Goal: Task Accomplishment & Management: Manage account settings

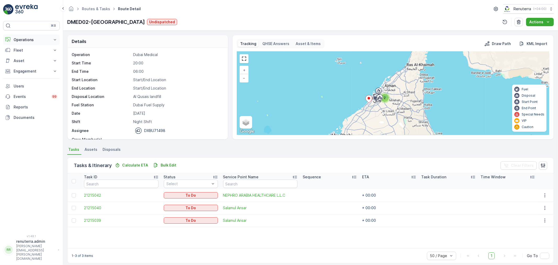
click at [35, 38] on p "Operations" at bounding box center [32, 39] width 36 height 5
click at [32, 59] on link "Planning" at bounding box center [35, 55] width 48 height 7
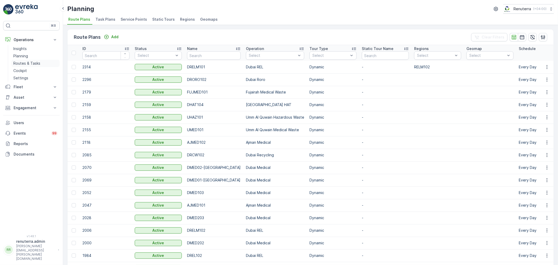
click at [24, 64] on p "Routes & Tasks" at bounding box center [26, 63] width 27 height 5
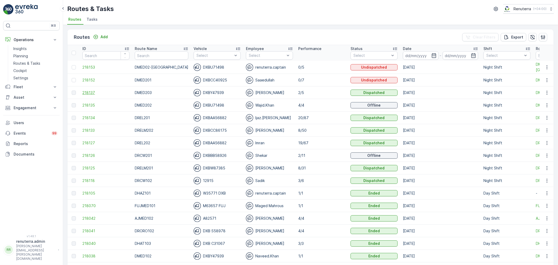
click at [91, 90] on span "218137" at bounding box center [105, 92] width 47 height 5
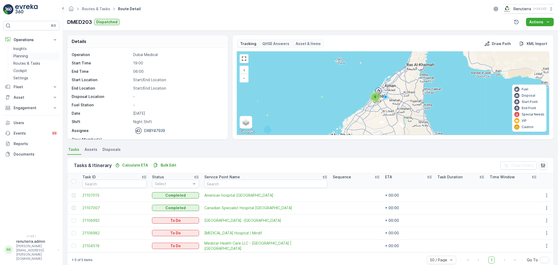
click at [30, 58] on link "Planning" at bounding box center [35, 55] width 48 height 7
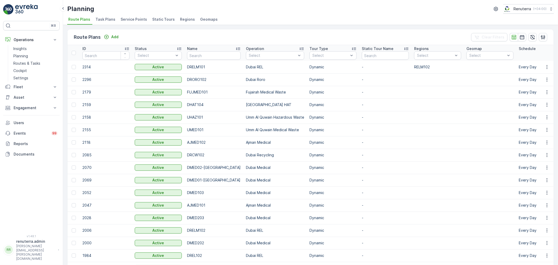
drag, startPoint x: 121, startPoint y: 13, endPoint x: 126, endPoint y: 21, distance: 9.9
click at [124, 19] on div "Planning Renuterra ( +04:00 ) Route Plans Task Plans Service Points Static Tour…" at bounding box center [310, 12] width 495 height 25
click at [126, 21] on span "Service Points" at bounding box center [134, 19] width 26 height 5
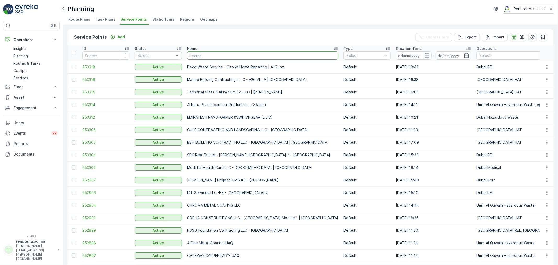
click at [214, 58] on input "text" at bounding box center [262, 55] width 151 height 8
type input "S"
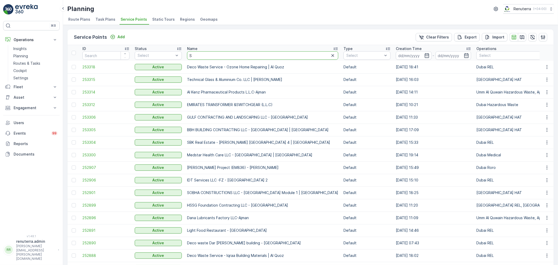
click at [213, 53] on input "S" at bounding box center [262, 55] width 151 height 8
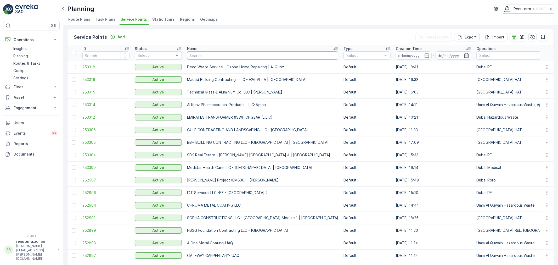
click at [218, 55] on input "text" at bounding box center [262, 55] width 151 height 8
type input "Salam"
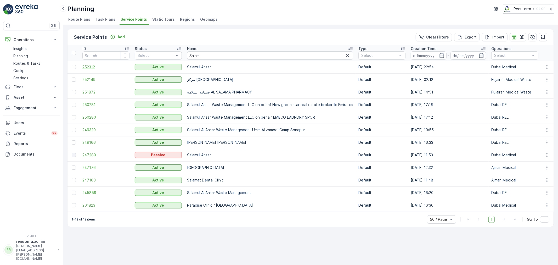
click at [92, 67] on span "252312" at bounding box center [105, 66] width 47 height 5
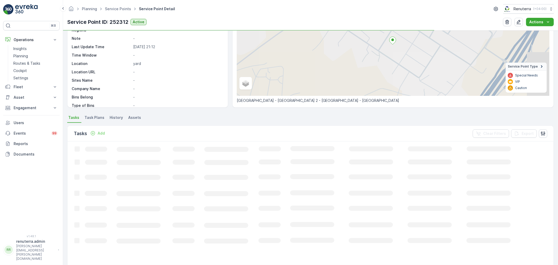
scroll to position [58, 0]
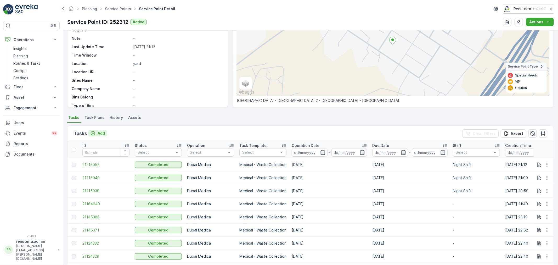
click at [106, 131] on button "Add" at bounding box center [97, 133] width 19 height 6
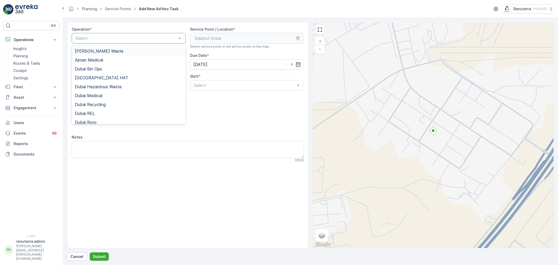
click at [104, 37] on div at bounding box center [126, 38] width 102 height 5
click at [110, 94] on div "Dubai Medical" at bounding box center [129, 95] width 108 height 5
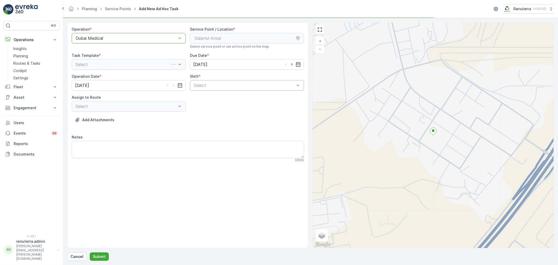
click at [202, 84] on div at bounding box center [244, 85] width 102 height 5
drag, startPoint x: 197, startPoint y: 106, endPoint x: 194, endPoint y: 107, distance: 4.1
click at [197, 106] on span "Night Shift" at bounding box center [203, 107] width 21 height 5
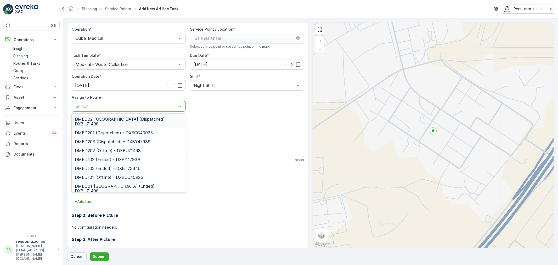
click at [121, 119] on span "DMED02-Khawaneej Yard (Dispatched) - DXBU71498" at bounding box center [129, 121] width 108 height 9
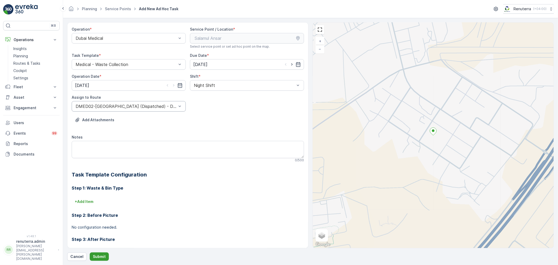
click at [98, 253] on button "Submit" at bounding box center [99, 256] width 19 height 8
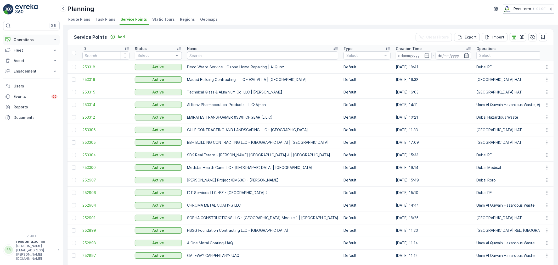
click at [36, 42] on p "Operations" at bounding box center [32, 39] width 36 height 5
click at [30, 60] on link "Routes & Tasks" at bounding box center [35, 63] width 48 height 7
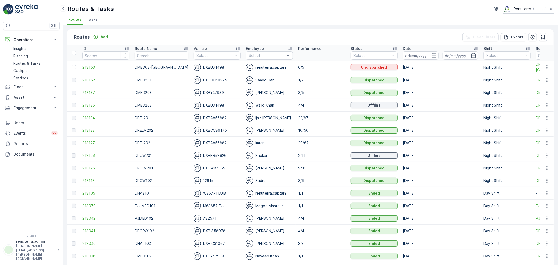
click at [87, 68] on span "218153" at bounding box center [105, 67] width 47 height 5
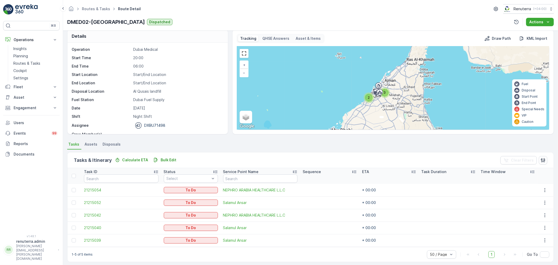
scroll to position [9, 0]
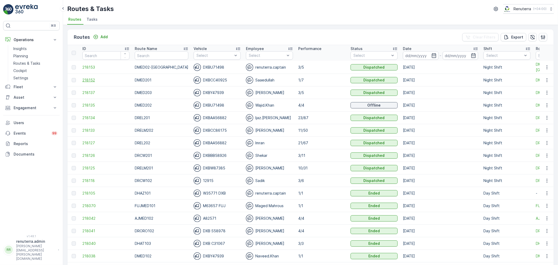
click at [84, 80] on span "218152" at bounding box center [105, 79] width 47 height 5
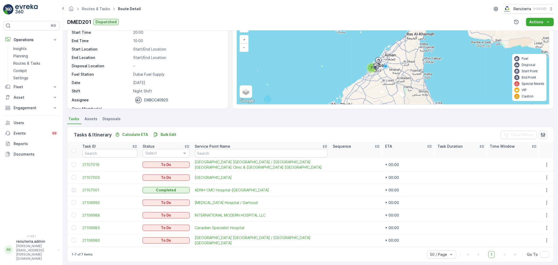
scroll to position [34, 0]
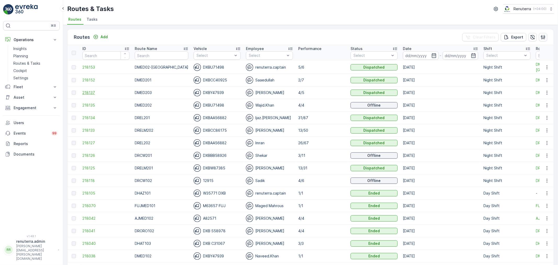
click at [90, 90] on span "218137" at bounding box center [105, 92] width 47 height 5
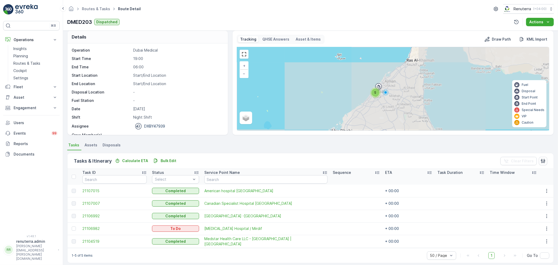
scroll to position [9, 0]
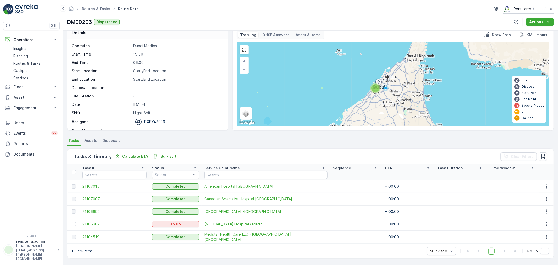
click at [101, 212] on span "21106992" at bounding box center [114, 211] width 64 height 5
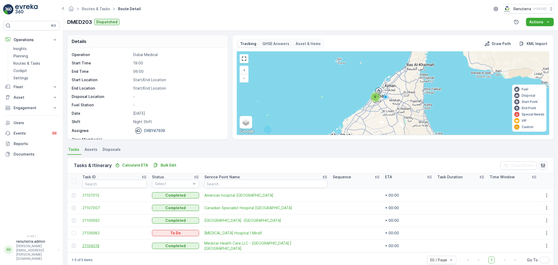
click at [98, 243] on span "21104519" at bounding box center [114, 245] width 64 height 5
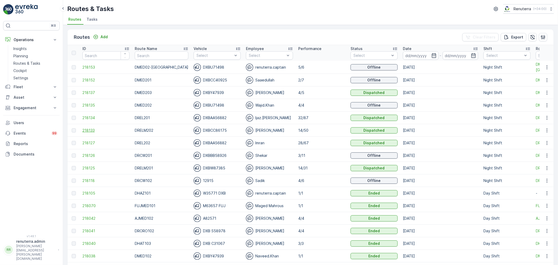
click at [93, 129] on span "218133" at bounding box center [105, 130] width 47 height 5
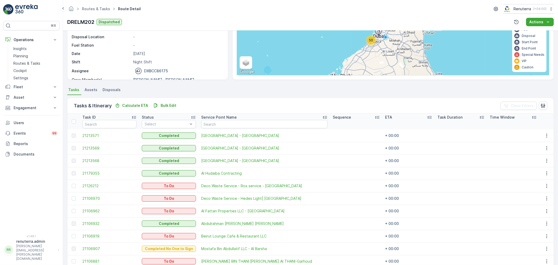
scroll to position [53, 0]
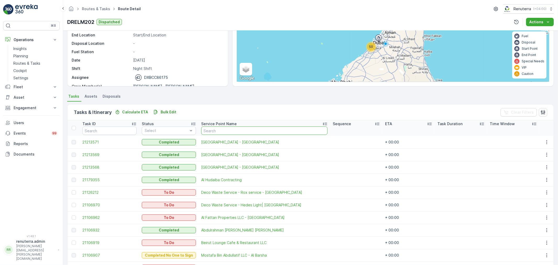
click at [229, 131] on input "text" at bounding box center [264, 130] width 126 height 8
type input "oyo"
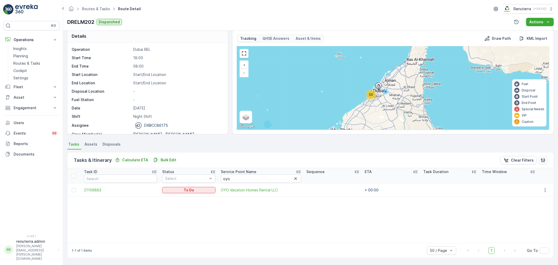
scroll to position [5, 0]
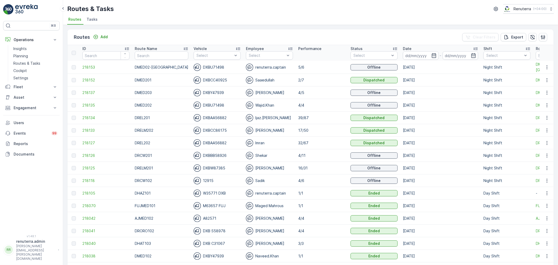
scroll to position [29, 0]
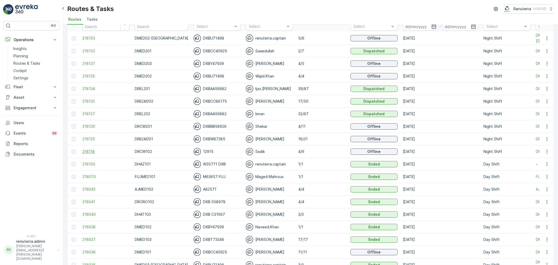
click at [89, 150] on span "218118" at bounding box center [105, 151] width 47 height 5
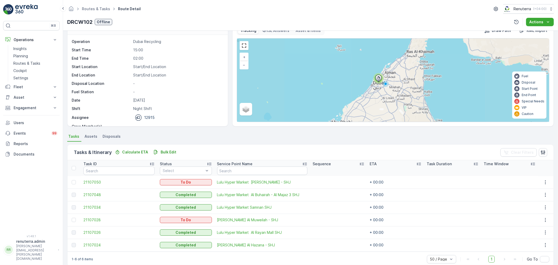
scroll to position [21, 0]
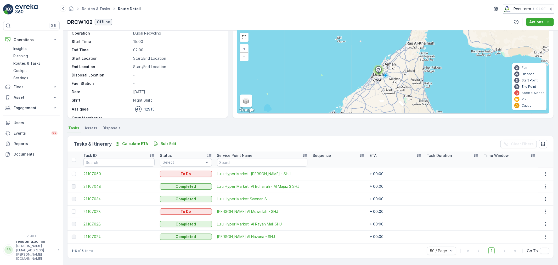
click at [100, 226] on span "21107026" at bounding box center [118, 223] width 71 height 5
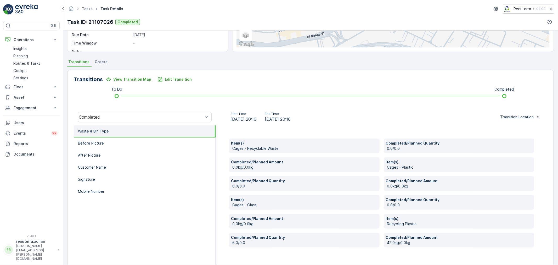
scroll to position [99, 0]
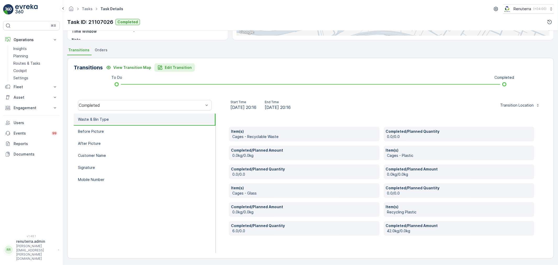
click at [166, 65] on p "Edit Transition" at bounding box center [178, 67] width 27 height 5
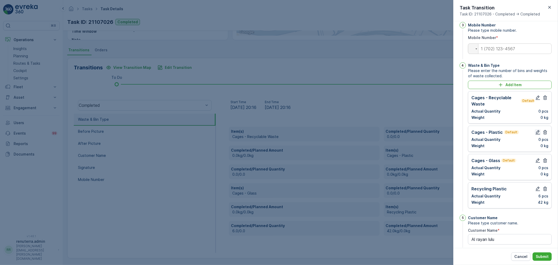
scroll to position [106, 0]
click at [544, 99] on icon "button" at bounding box center [545, 96] width 4 height 4
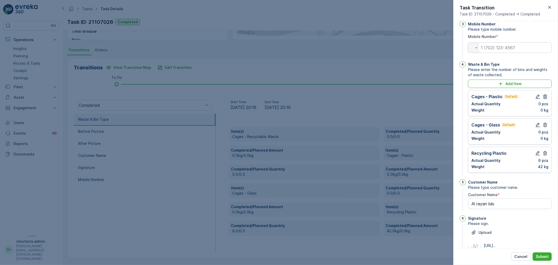
click at [544, 99] on icon "button" at bounding box center [544, 96] width 5 height 5
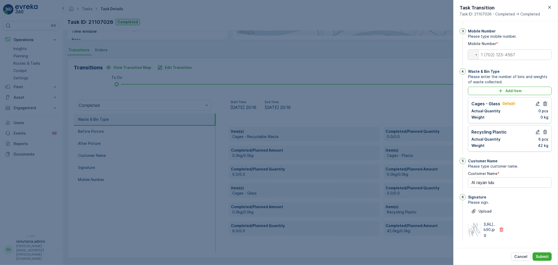
click at [542, 106] on icon "button" at bounding box center [544, 103] width 5 height 5
type Name "Al rayan lulu"
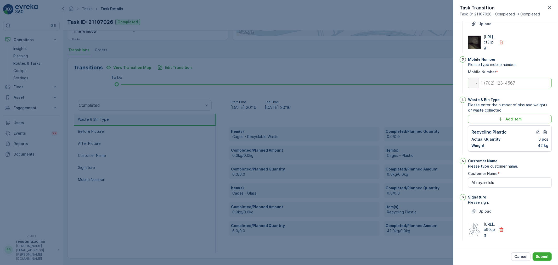
click at [502, 78] on input "tel" at bounding box center [510, 83] width 84 height 10
type input "0504740526"
click at [541, 252] on button "Submit" at bounding box center [541, 256] width 19 height 8
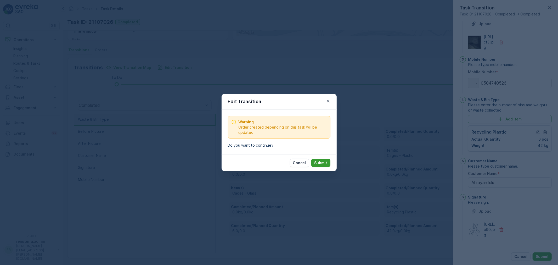
click at [328, 161] on button "Submit" at bounding box center [320, 162] width 19 height 8
type Name "Al rayan lulu"
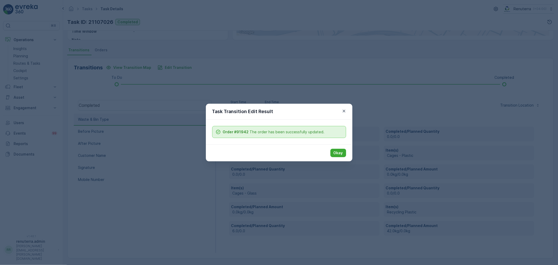
scroll to position [65, 0]
click at [331, 162] on div "Task Transition Edit Result Order #91942 The order has been successfully update…" at bounding box center [279, 132] width 558 height 265
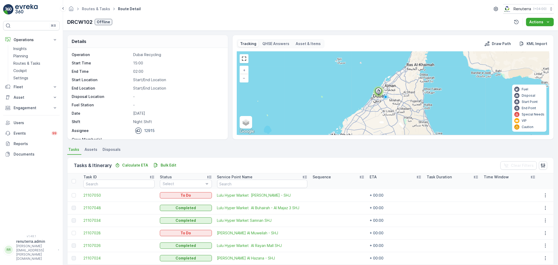
scroll to position [21, 0]
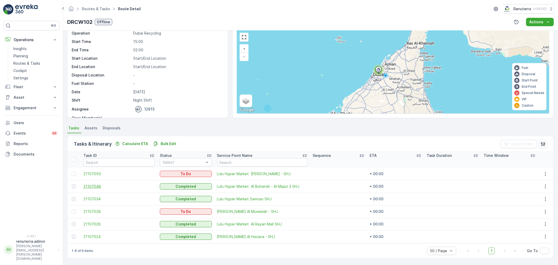
click at [90, 184] on span "21107048" at bounding box center [118, 186] width 71 height 5
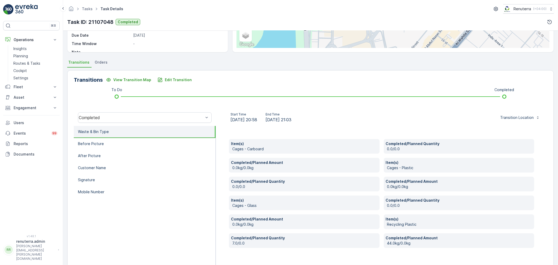
scroll to position [99, 0]
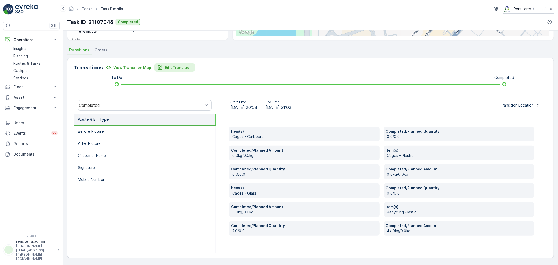
click at [184, 66] on p "Edit Transition" at bounding box center [178, 67] width 27 height 5
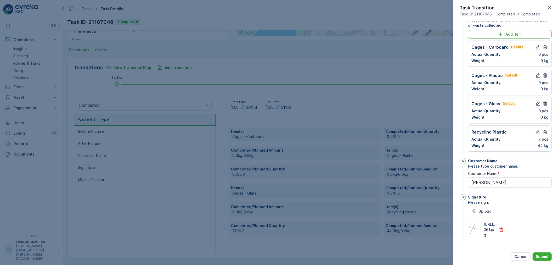
scroll to position [158, 0]
click at [543, 120] on div "Cages - Glass Default Actual Quantity 0 pcs Weight 0 kg" at bounding box center [509, 109] width 77 height 19
click at [545, 106] on icon "button" at bounding box center [545, 103] width 4 height 4
click at [542, 108] on p "0 pcs" at bounding box center [543, 110] width 10 height 5
click at [544, 108] on p "0 pcs" at bounding box center [543, 110] width 10 height 5
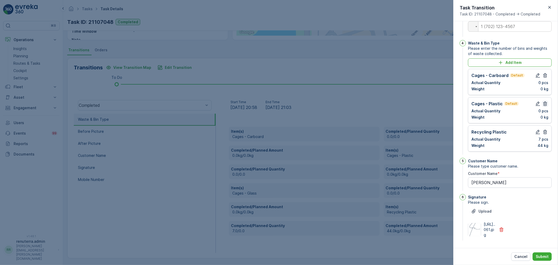
click at [544, 101] on icon "button" at bounding box center [545, 103] width 4 height 4
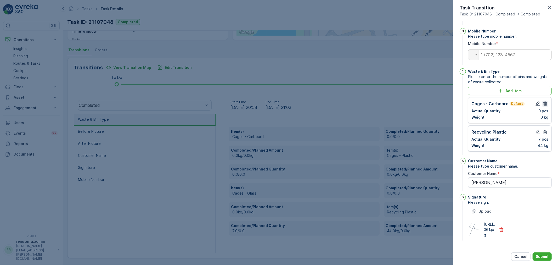
click at [544, 101] on icon "button" at bounding box center [544, 103] width 5 height 5
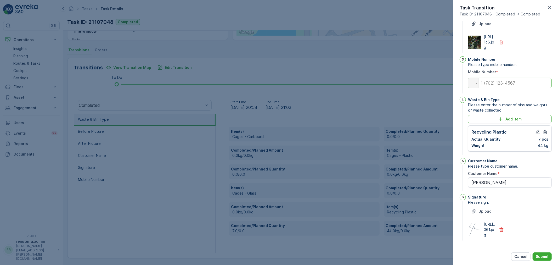
click at [501, 78] on input "tel" at bounding box center [510, 83] width 84 height 10
type input "0554745985"
click at [538, 257] on p "Submit" at bounding box center [542, 256] width 13 height 5
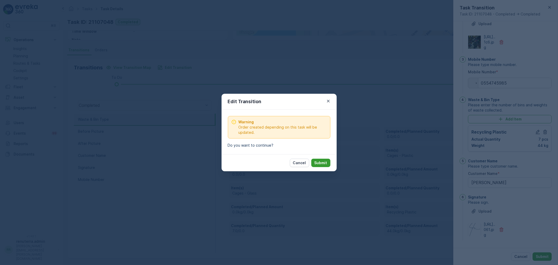
drag, startPoint x: 313, startPoint y: 157, endPoint x: 322, endPoint y: 161, distance: 9.8
click at [315, 158] on div "Cancel Submit" at bounding box center [279, 162] width 115 height 17
click at [322, 161] on p "Submit" at bounding box center [320, 162] width 13 height 5
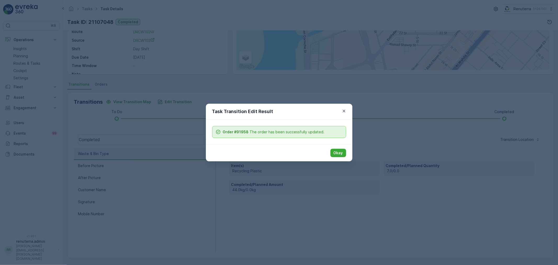
scroll to position [65, 0]
click at [333, 150] on button "Okay" at bounding box center [338, 153] width 16 height 8
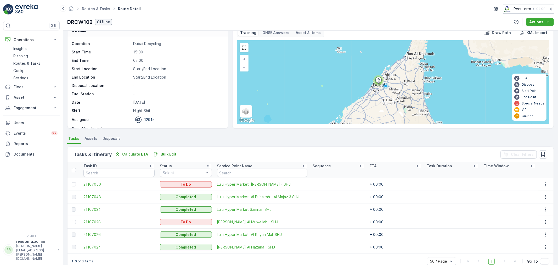
scroll to position [21, 0]
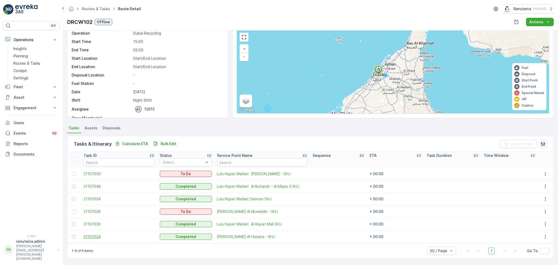
click at [96, 236] on span "21107024" at bounding box center [118, 236] width 71 height 5
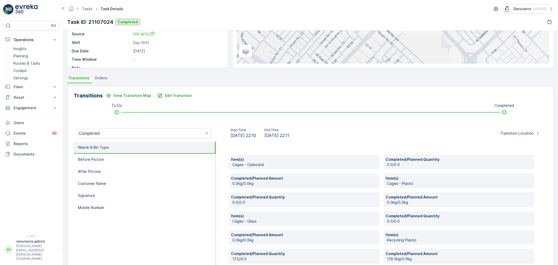
scroll to position [87, 0]
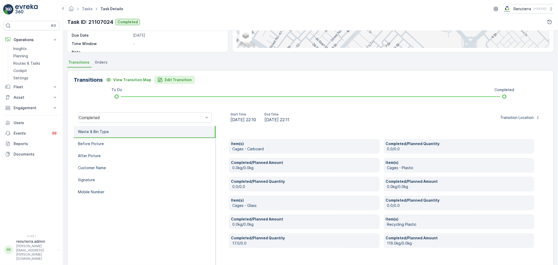
click at [188, 80] on button "Edit Transition" at bounding box center [174, 80] width 41 height 8
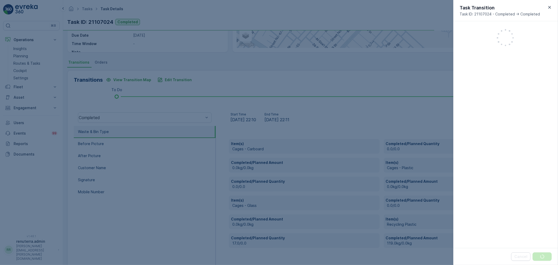
scroll to position [187, 0]
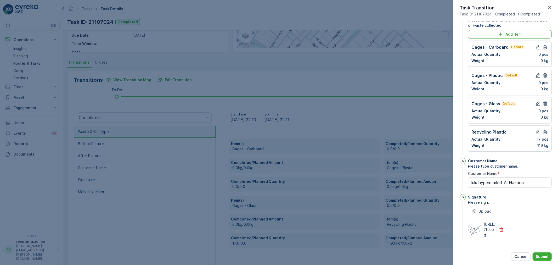
type Name "lulu hypermarket Al Hazana"
click at [550, 6] on icon "button" at bounding box center [549, 7] width 5 height 5
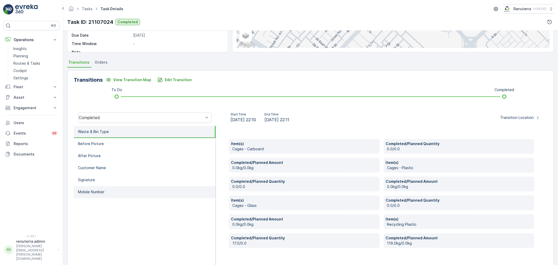
click at [114, 190] on li "Mobile Number" at bounding box center [145, 192] width 142 height 12
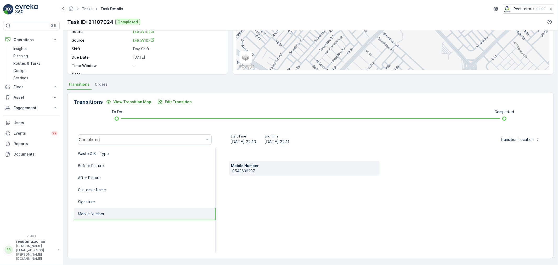
scroll to position [65, 0]
drag, startPoint x: 231, startPoint y: 170, endPoint x: 219, endPoint y: 169, distance: 12.3
click at [281, 169] on div "Mobile Number [PHONE_NUMBER]" at bounding box center [304, 168] width 151 height 15
copy p "0543636297"
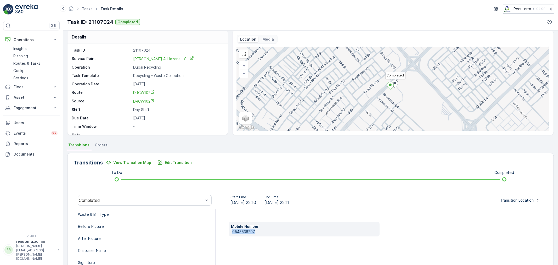
scroll to position [0, 0]
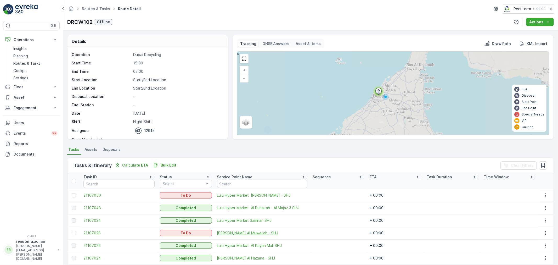
scroll to position [21, 0]
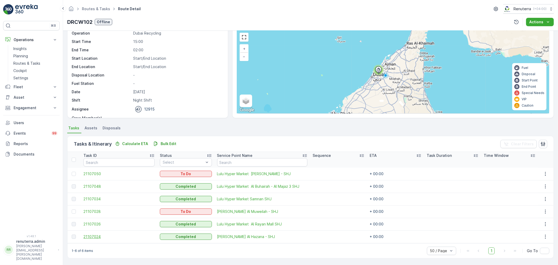
click at [95, 236] on span "21107024" at bounding box center [118, 236] width 71 height 5
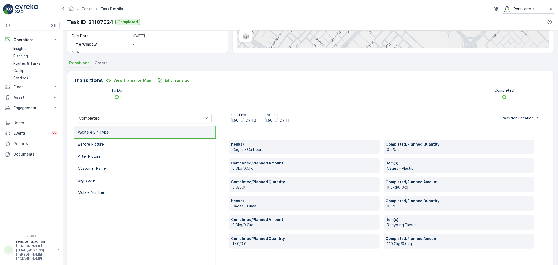
scroll to position [87, 0]
click at [173, 82] on p "Edit Transition" at bounding box center [178, 79] width 27 height 5
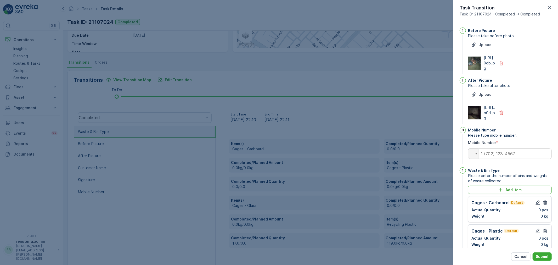
scroll to position [187, 0]
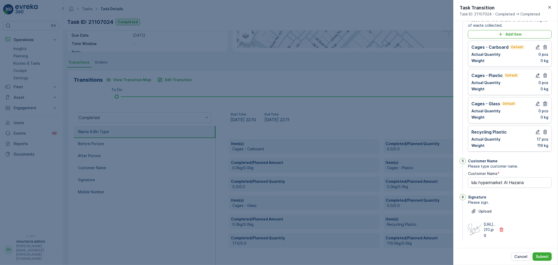
click at [543, 101] on icon "button" at bounding box center [545, 103] width 4 height 4
click at [544, 73] on icon "button" at bounding box center [545, 75] width 4 height 4
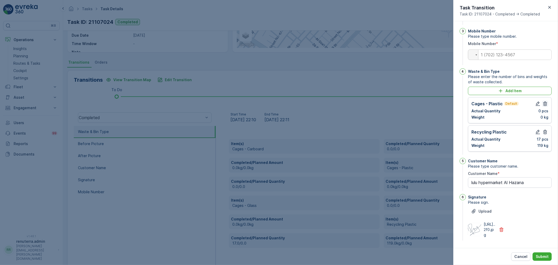
click at [543, 101] on icon "button" at bounding box center [544, 103] width 5 height 5
type Name "lulu hypermarket Al Hazana"
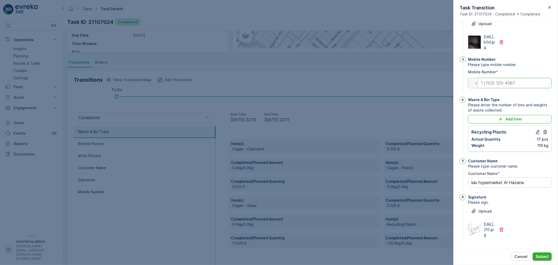
click at [499, 78] on input "tel" at bounding box center [510, 83] width 84 height 10
paste input "0543636297"
type input "0543636297"
type Name "lulu hypermarket Al Hazana"
type input "0543636297"
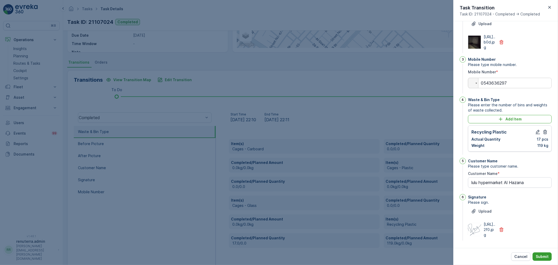
click at [539, 256] on p "Submit" at bounding box center [542, 256] width 13 height 5
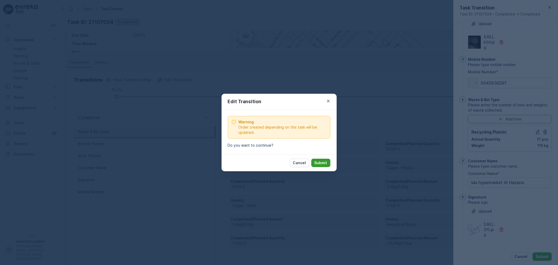
click at [326, 163] on p "Submit" at bounding box center [320, 162] width 13 height 5
type Name "lulu hypermarket Al Hazana"
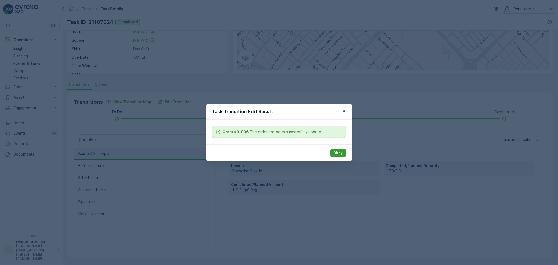
scroll to position [65, 0]
click at [341, 151] on p "Okay" at bounding box center [337, 152] width 9 height 5
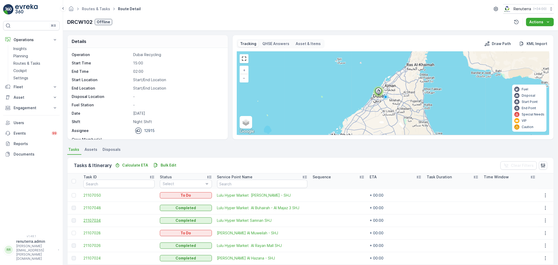
click at [92, 219] on span "21107034" at bounding box center [118, 220] width 71 height 5
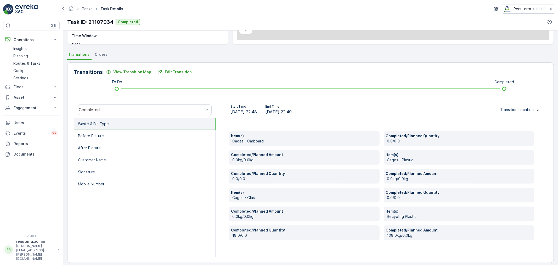
scroll to position [99, 0]
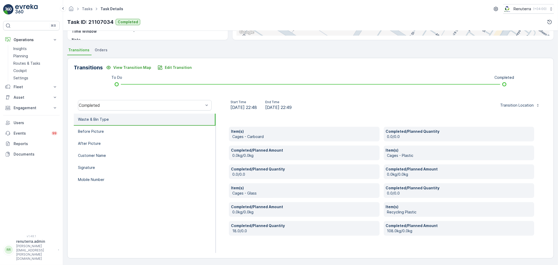
drag, startPoint x: 123, startPoint y: 173, endPoint x: 219, endPoint y: 150, distance: 98.2
click at [124, 171] on ul "Waste & Bin Type Before Picture After Picture Customer Name Signature Mobile Nu…" at bounding box center [145, 183] width 142 height 139
click at [106, 179] on li "Mobile Number" at bounding box center [145, 180] width 142 height 12
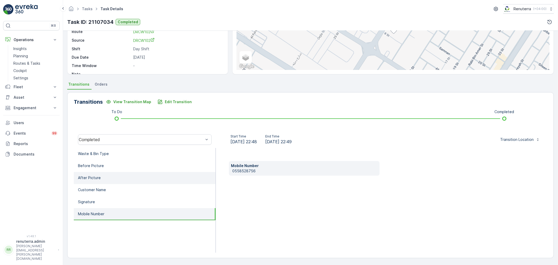
scroll to position [65, 0]
drag, startPoint x: 260, startPoint y: 168, endPoint x: 228, endPoint y: 168, distance: 32.7
click at [228, 168] on div "Mobile Number [PHONE_NUMBER]" at bounding box center [381, 200] width 331 height 105
drag, startPoint x: 247, startPoint y: 173, endPoint x: 247, endPoint y: 169, distance: 4.2
copy p "0558528756"
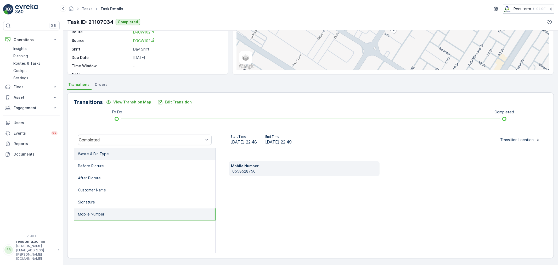
click at [113, 155] on li "Waste & Bin Type" at bounding box center [145, 154] width 142 height 12
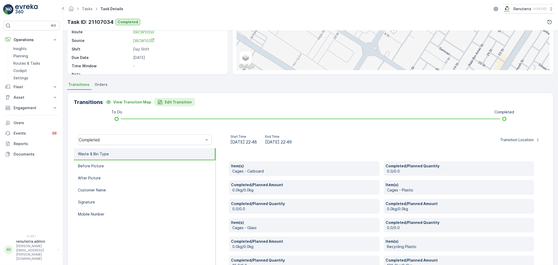
click at [180, 103] on p "Edit Transition" at bounding box center [178, 101] width 27 height 5
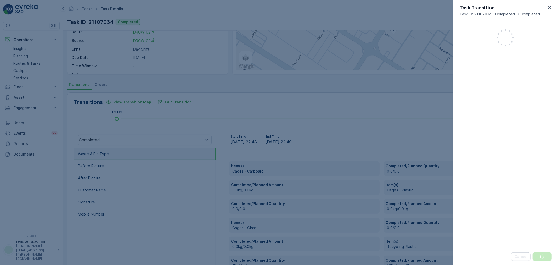
scroll to position [187, 0]
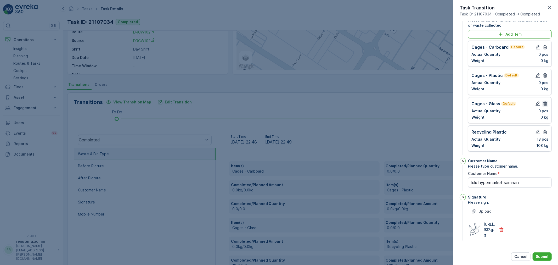
click at [545, 101] on icon "button" at bounding box center [544, 103] width 5 height 5
click at [543, 73] on icon "button" at bounding box center [545, 75] width 4 height 4
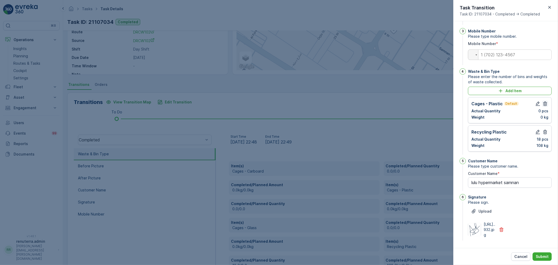
click at [542, 100] on button "button" at bounding box center [545, 103] width 6 height 6
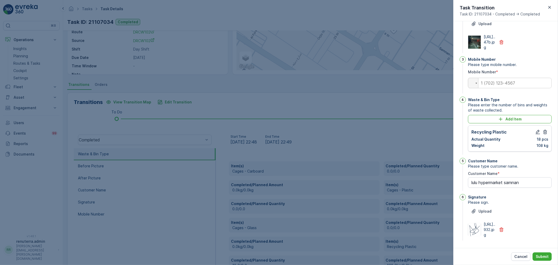
click at [506, 66] on div "Mobile Number Please type mobile number. Mobile Number * Phone" at bounding box center [510, 75] width 84 height 38
click at [505, 78] on input "tel" at bounding box center [510, 83] width 84 height 10
paste input "0558528756"
type input "0558528756"
click at [542, 257] on p "Submit" at bounding box center [542, 256] width 13 height 5
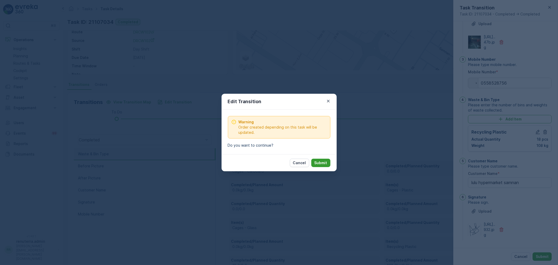
drag, startPoint x: 318, startPoint y: 155, endPoint x: 320, endPoint y: 158, distance: 3.4
click at [319, 156] on div "Cancel Submit" at bounding box center [279, 162] width 115 height 17
click at [320, 158] on button "Submit" at bounding box center [320, 162] width 19 height 8
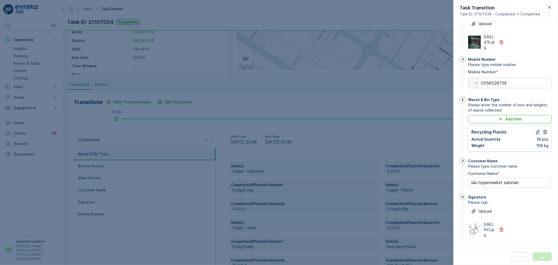
scroll to position [0, 0]
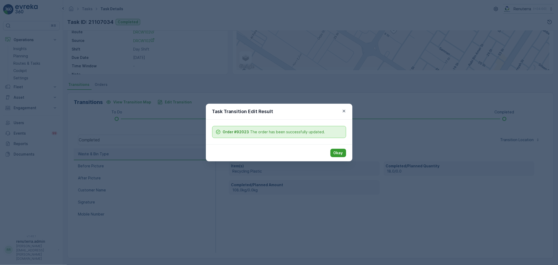
click at [332, 151] on button "Okay" at bounding box center [338, 153] width 16 height 8
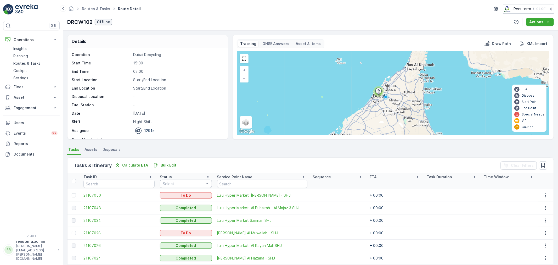
scroll to position [21, 0]
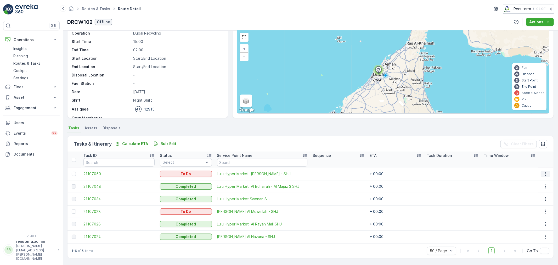
click at [543, 175] on icon "button" at bounding box center [545, 173] width 5 height 5
click at [531, 208] on ul "See More Details Edit Change Route Remove from Route [GEOGRAPHIC_DATA]" at bounding box center [539, 197] width 42 height 41
click at [531, 209] on div "Delete" at bounding box center [538, 212] width 39 height 7
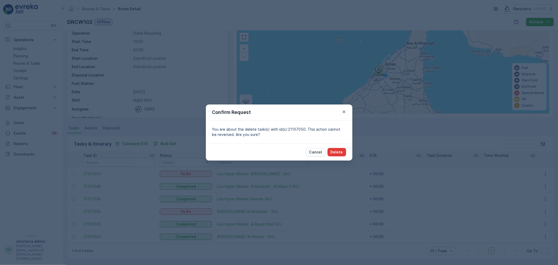
click at [338, 151] on p "Delete" at bounding box center [337, 151] width 12 height 5
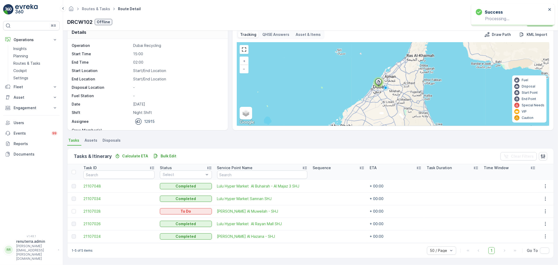
scroll to position [9, 0]
click at [541, 211] on td at bounding box center [545, 211] width 15 height 13
click at [543, 212] on icon "button" at bounding box center [545, 211] width 5 height 5
click at [529, 251] on span "Delete" at bounding box center [527, 250] width 12 height 5
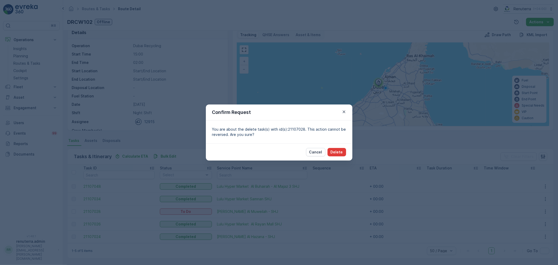
click at [339, 154] on p "Delete" at bounding box center [337, 151] width 12 height 5
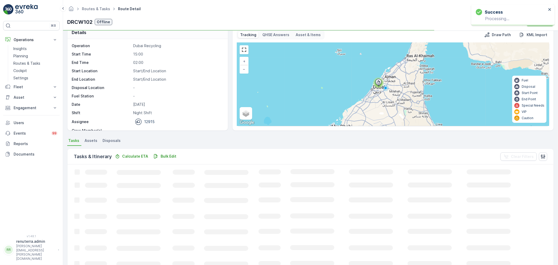
scroll to position [5, 0]
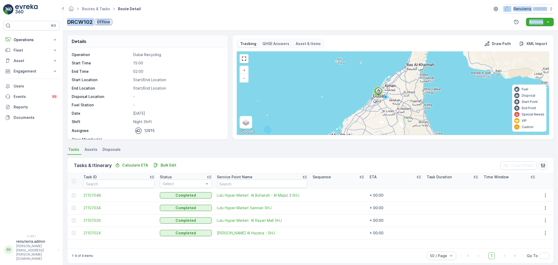
drag, startPoint x: 512, startPoint y: -35, endPoint x: 471, endPoint y: -35, distance: 41.1
click at [471, 0] on html "⌘B Operations Insights Planning Routes & Tasks Cockpit Settings Fleet Live Trac…" at bounding box center [279, 132] width 558 height 265
click at [189, 33] on div "Details Operation Dubai Recycling Start Time 15:00 End Time 02:00 Start Locatio…" at bounding box center [310, 148] width 495 height 234
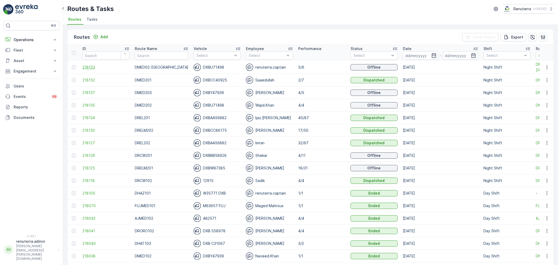
click at [90, 66] on span "218153" at bounding box center [105, 67] width 47 height 5
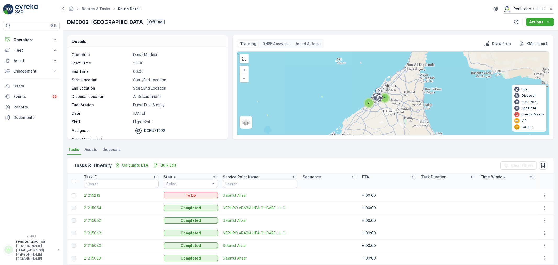
scroll to position [21, 0]
